Goal: Task Accomplishment & Management: Manage account settings

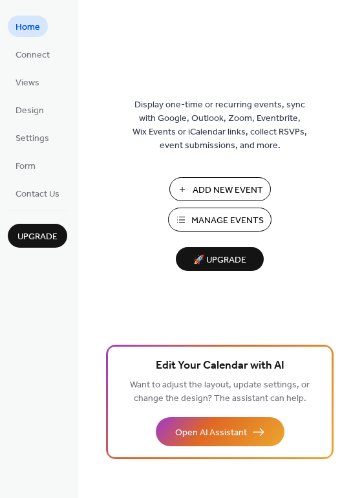
drag, startPoint x: 356, startPoint y: 44, endPoint x: 355, endPoint y: 67, distance: 22.6
click at [355, 67] on div "Display one-time or recurring events, sync with Google, Outlook, Zoom, Eventbri…" at bounding box center [220, 270] width 284 height 456
drag, startPoint x: 357, startPoint y: 67, endPoint x: 359, endPoint y: 93, distance: 25.9
click at [359, 93] on div "Display one-time or recurring events, sync with Google, Outlook, Zoom, Eventbri…" at bounding box center [220, 270] width 284 height 456
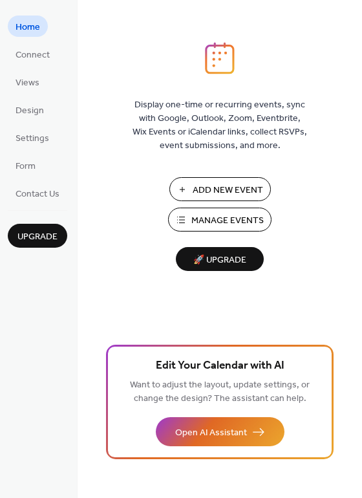
drag, startPoint x: 357, startPoint y: 57, endPoint x: 359, endPoint y: 79, distance: 22.7
click at [359, 79] on div "Display one-time or recurring events, sync with Google, Outlook, Zoom, Eventbri…" at bounding box center [220, 270] width 284 height 456
click at [101, 120] on div "Display one-time or recurring events, sync with Google, Outlook, Zoom, Eventbri…" at bounding box center [220, 270] width 284 height 456
click at [356, 70] on div "Display one-time or recurring events, sync with Google, Outlook, Zoom, Eventbri…" at bounding box center [220, 270] width 284 height 456
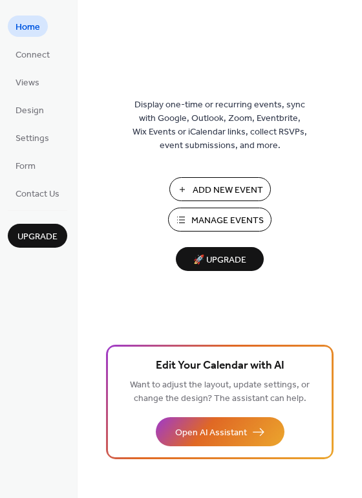
click at [289, 78] on div "Display one-time or recurring events, sync with Google, Outlook, Zoom, Eventbri…" at bounding box center [220, 270] width 284 height 456
click at [37, 136] on span "Settings" at bounding box center [33, 139] width 34 height 14
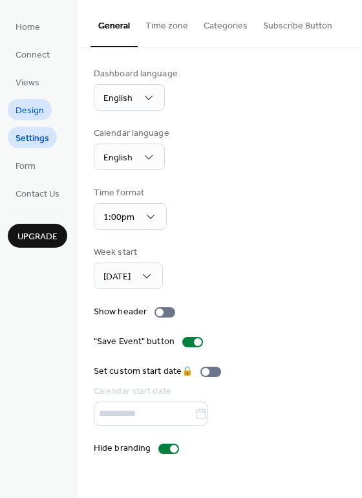
click at [37, 113] on span "Design" at bounding box center [30, 111] width 28 height 14
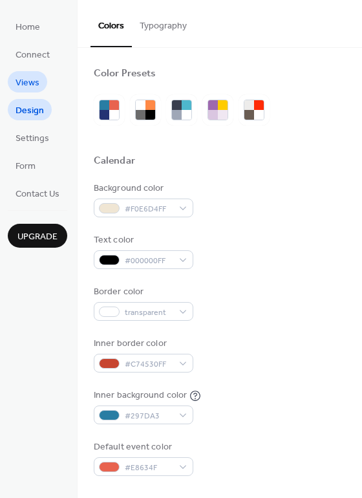
click at [32, 83] on span "Views" at bounding box center [28, 83] width 24 height 14
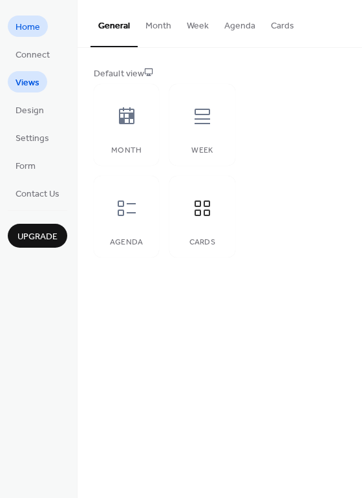
click at [28, 28] on span "Home" at bounding box center [28, 28] width 25 height 14
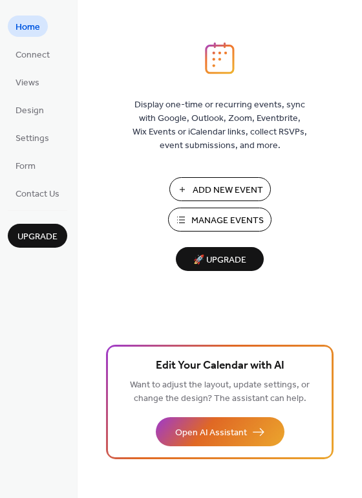
click at [233, 189] on span "Add New Event" at bounding box center [228, 190] width 70 height 14
click at [358, 38] on div "Display one-time or recurring events, sync with Google, Outlook, Zoom, Eventbri…" at bounding box center [220, 249] width 284 height 498
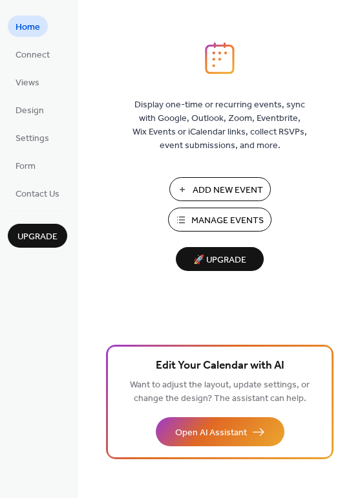
click at [356, 149] on div "Display one-time or recurring events, sync with Google, Outlook, Zoom, Eventbri…" at bounding box center [220, 270] width 284 height 456
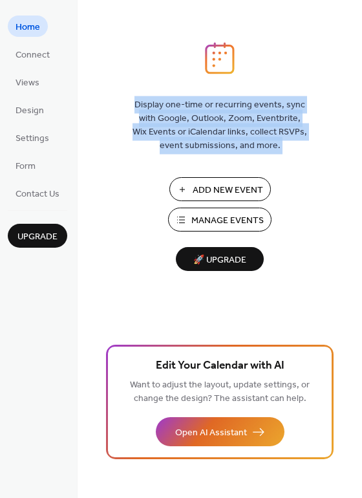
click at [356, 149] on div "Display one-time or recurring events, sync with Google, Outlook, Zoom, Eventbri…" at bounding box center [220, 270] width 284 height 456
click at [273, 148] on span "Display one-time or recurring events, sync with Google, Outlook, Zoom, Eventbri…" at bounding box center [219, 125] width 174 height 54
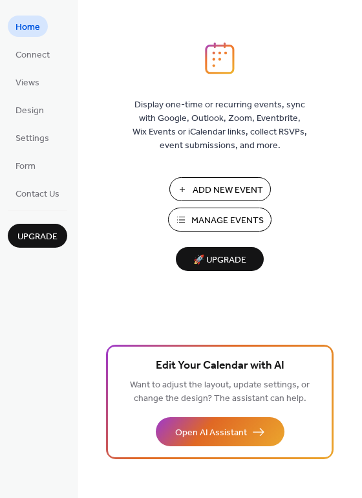
click at [330, 37] on div "Display one-time or recurring events, sync with Google, Outlook, Zoom, Eventbri…" at bounding box center [220, 249] width 284 height 498
click at [228, 225] on span "Manage Events" at bounding box center [227, 221] width 72 height 14
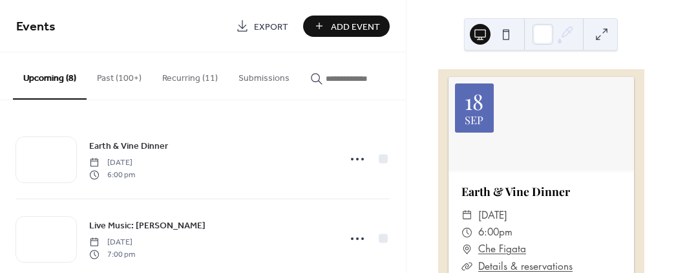
drag, startPoint x: 402, startPoint y: 138, endPoint x: 402, endPoint y: 163, distance: 25.2
click at [402, 163] on div "Earth & Vine Dinner Thursday, September 18, 2025 6:00 pm Live Music: Angel Spic…" at bounding box center [203, 186] width 406 height 173
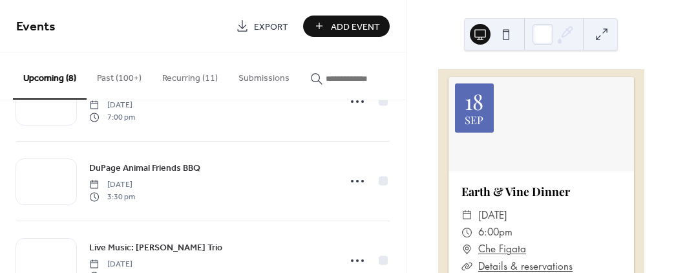
scroll to position [222, 0]
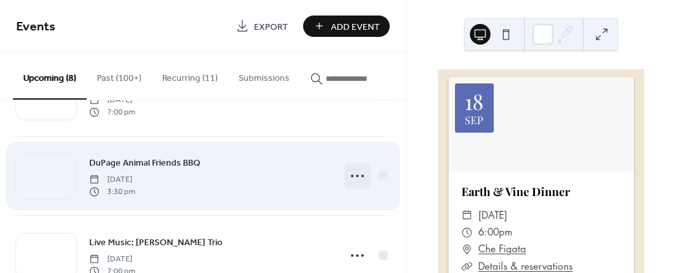
click at [361, 177] on circle at bounding box center [362, 175] width 3 height 3
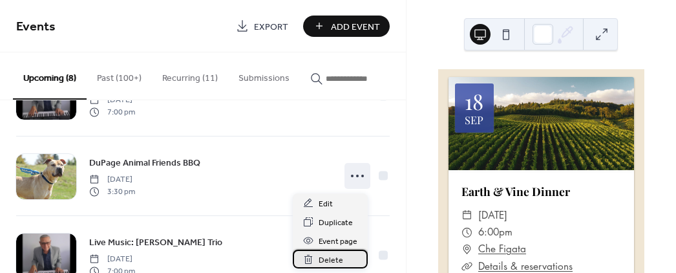
click at [322, 261] on span "Delete" at bounding box center [331, 260] width 25 height 14
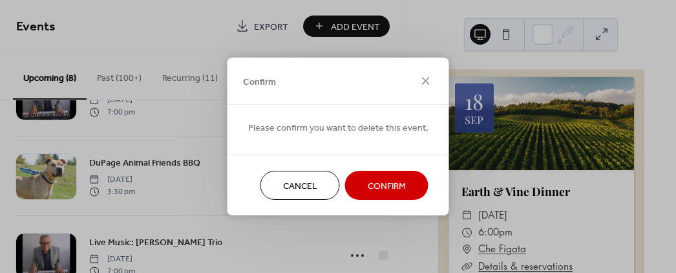
click at [372, 186] on span "Confirm" at bounding box center [387, 187] width 38 height 14
